Goal: Task Accomplishment & Management: Manage account settings

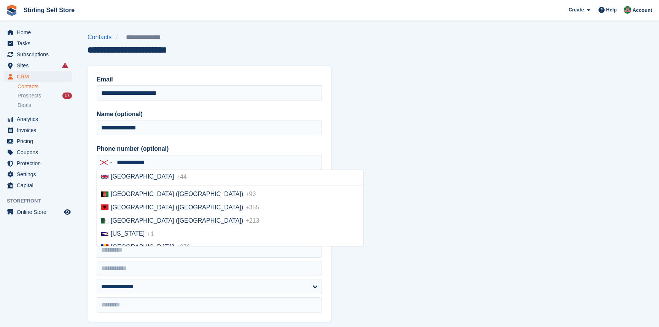
scroll to position [1486, 0]
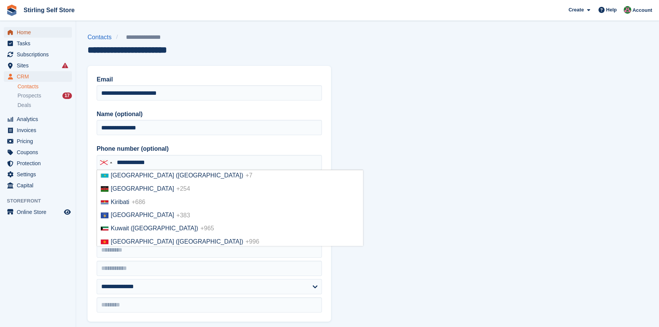
click at [29, 32] on span "Home" at bounding box center [40, 32] width 46 height 11
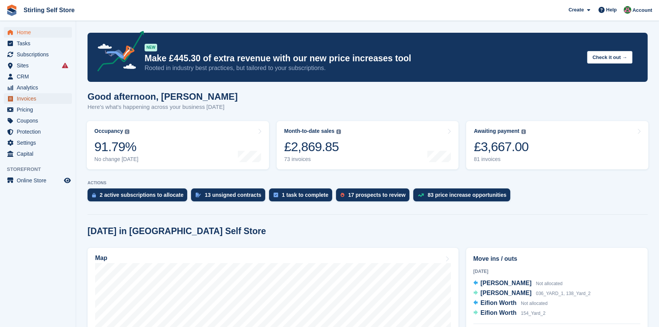
click at [29, 98] on span "Invoices" at bounding box center [40, 98] width 46 height 11
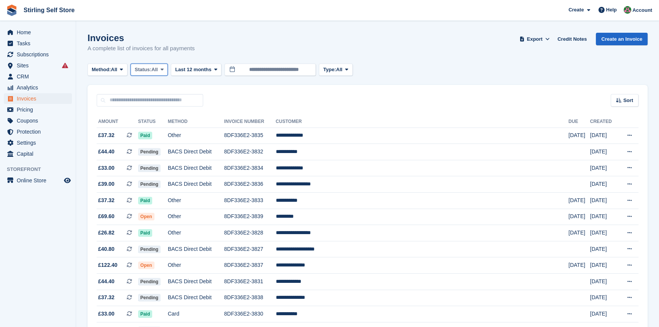
click at [163, 69] on icon at bounding box center [161, 69] width 3 height 5
click at [172, 131] on link "Open" at bounding box center [167, 129] width 66 height 14
